Goal: Transaction & Acquisition: Subscribe to service/newsletter

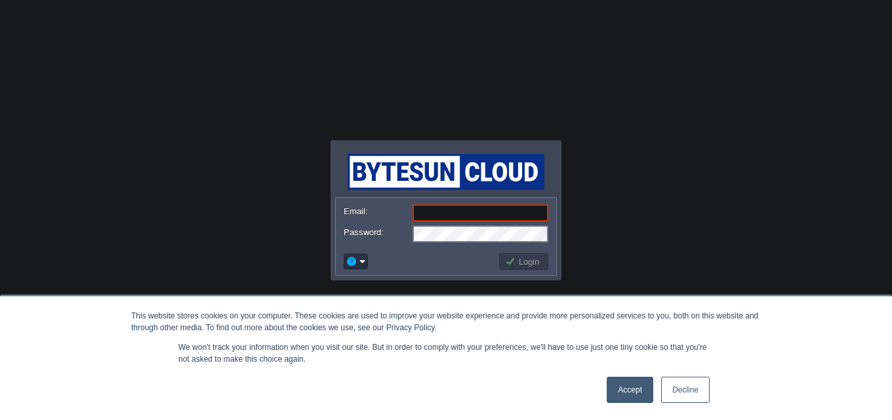
click at [615, 366] on div "This website stores cookies on your computer. These cookies are used to improve…" at bounding box center [446, 358] width 656 height 123
drag, startPoint x: 618, startPoint y: 399, endPoint x: 608, endPoint y: 405, distance: 11.3
click at [618, 400] on link "Accept" at bounding box center [629, 390] width 47 height 26
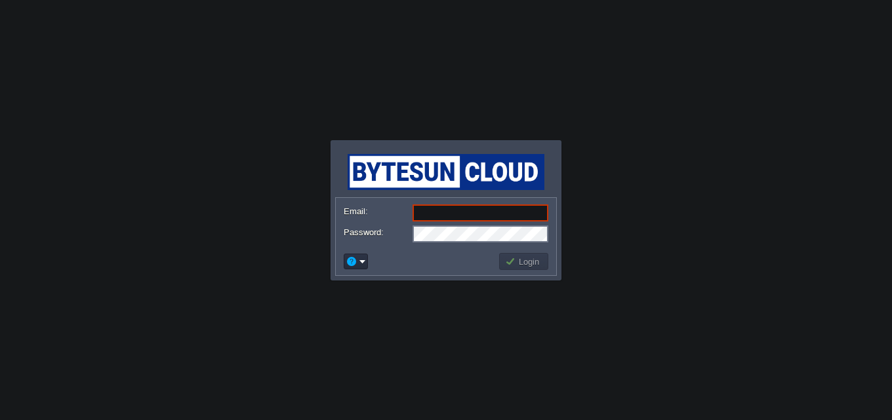
click at [361, 271] on td at bounding box center [356, 262] width 28 height 20
click at [357, 267] on td at bounding box center [356, 262] width 24 height 16
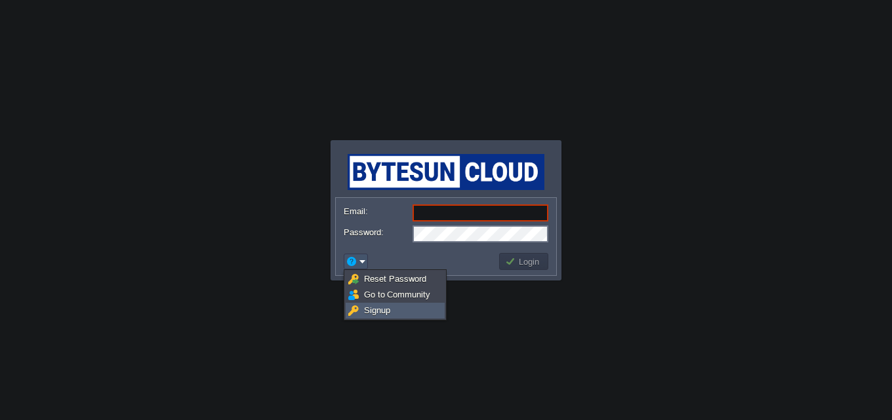
click at [365, 307] on span "Signup" at bounding box center [377, 311] width 26 height 10
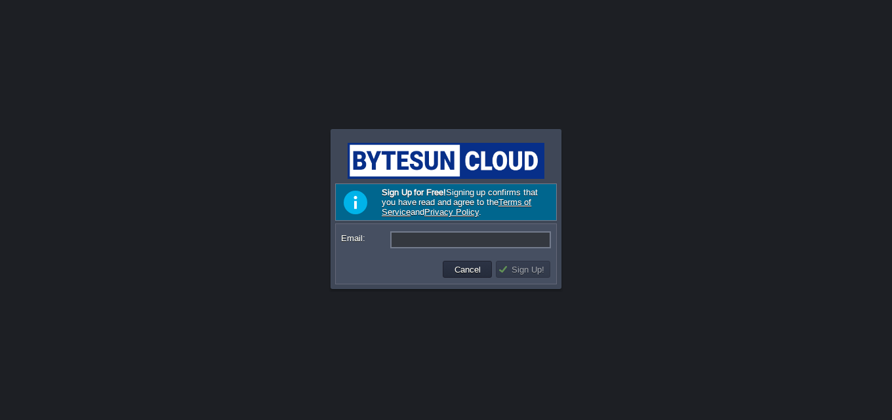
click at [456, 238] on input "Email:" at bounding box center [470, 239] width 161 height 17
paste input "[EMAIL_ADDRESS][DOMAIN_NAME]"
type input "[EMAIL_ADDRESS][DOMAIN_NAME]"
click at [524, 271] on button "Sign Up!" at bounding box center [523, 270] width 50 height 12
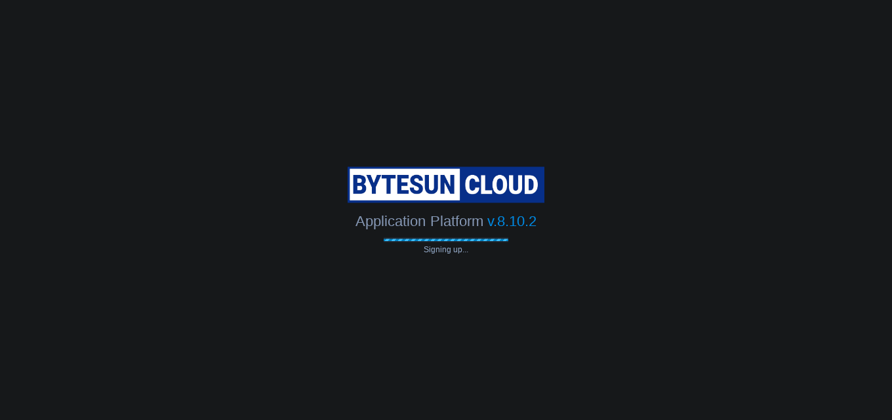
type input "[EMAIL_ADDRESS][DOMAIN_NAME]"
